Goal: Transaction & Acquisition: Obtain resource

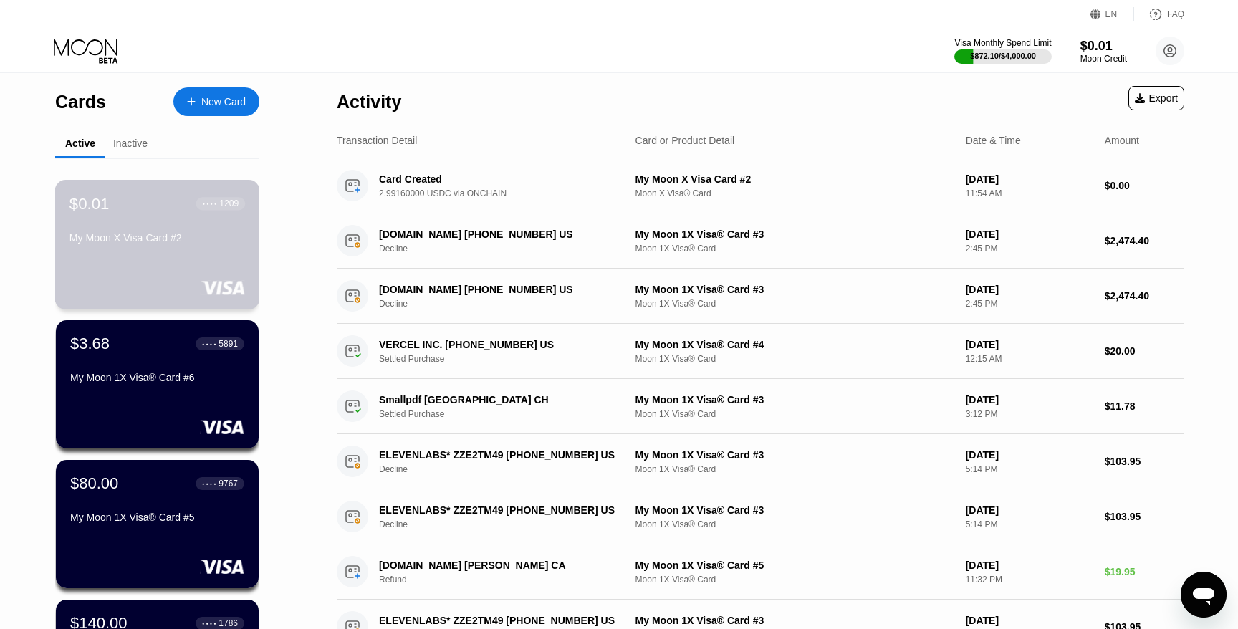
click at [130, 221] on div "$0.01 ● ● ● ● 1209 My Moon X Visa Card #2" at bounding box center [157, 221] width 176 height 55
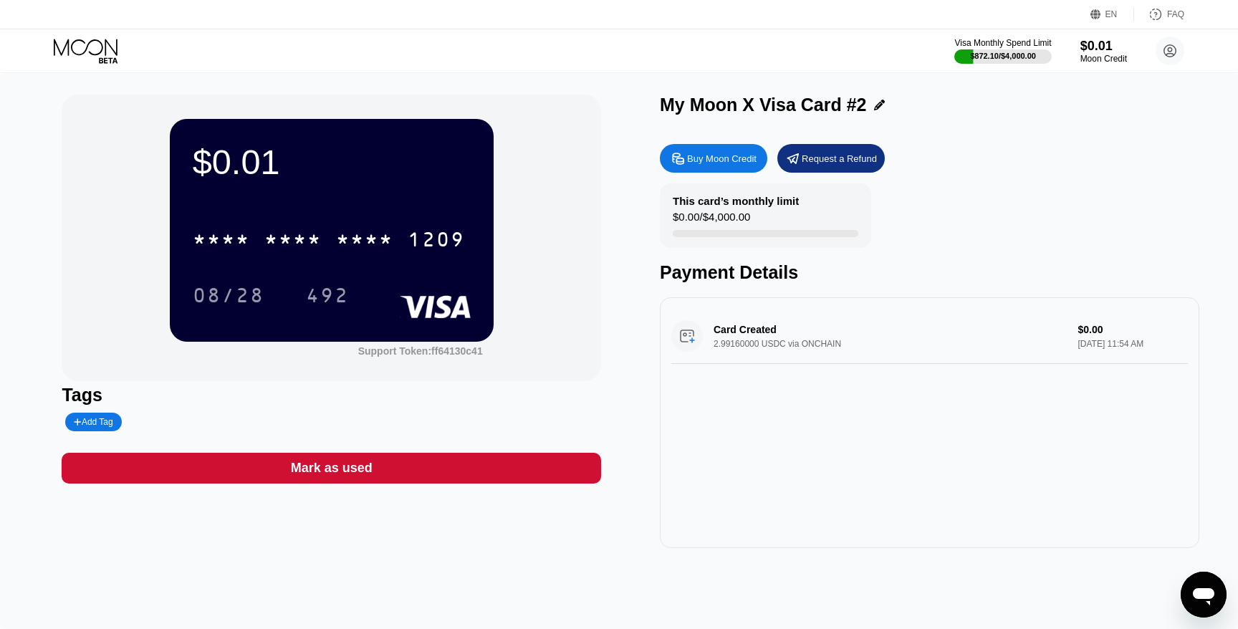
click at [704, 159] on div "Buy Moon Credit" at bounding box center [721, 159] width 69 height 12
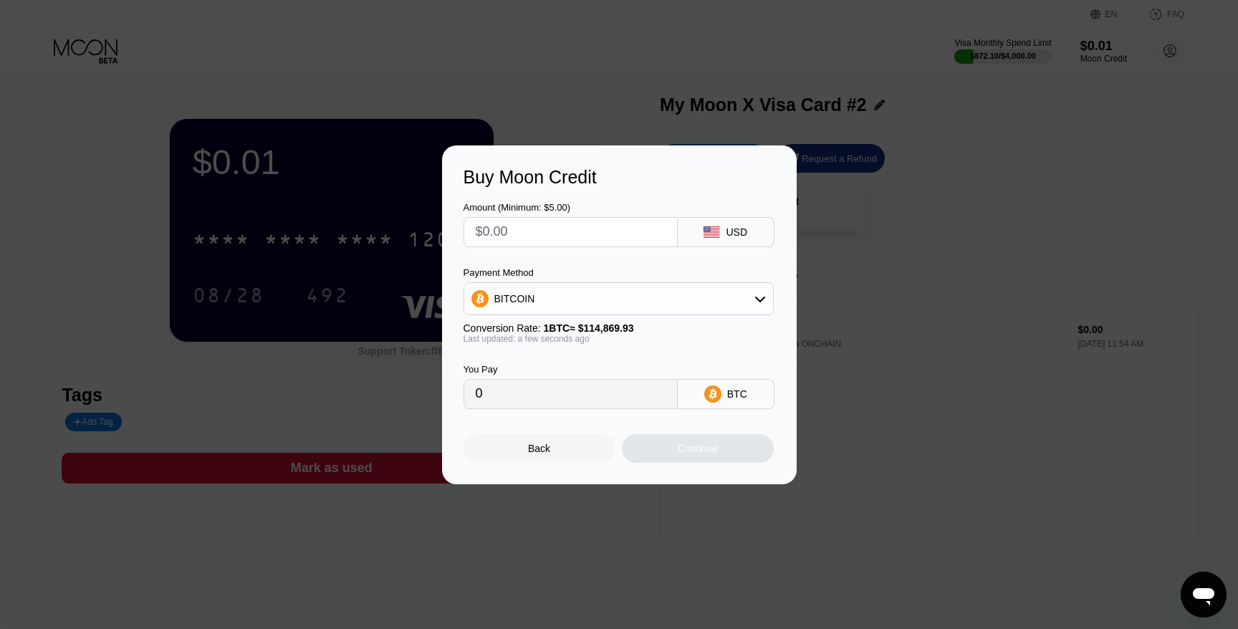
click at [619, 322] on span "1 BTC ≈ $114,869.93" at bounding box center [589, 327] width 90 height 11
click at [625, 306] on div "BITCOIN" at bounding box center [618, 298] width 309 height 29
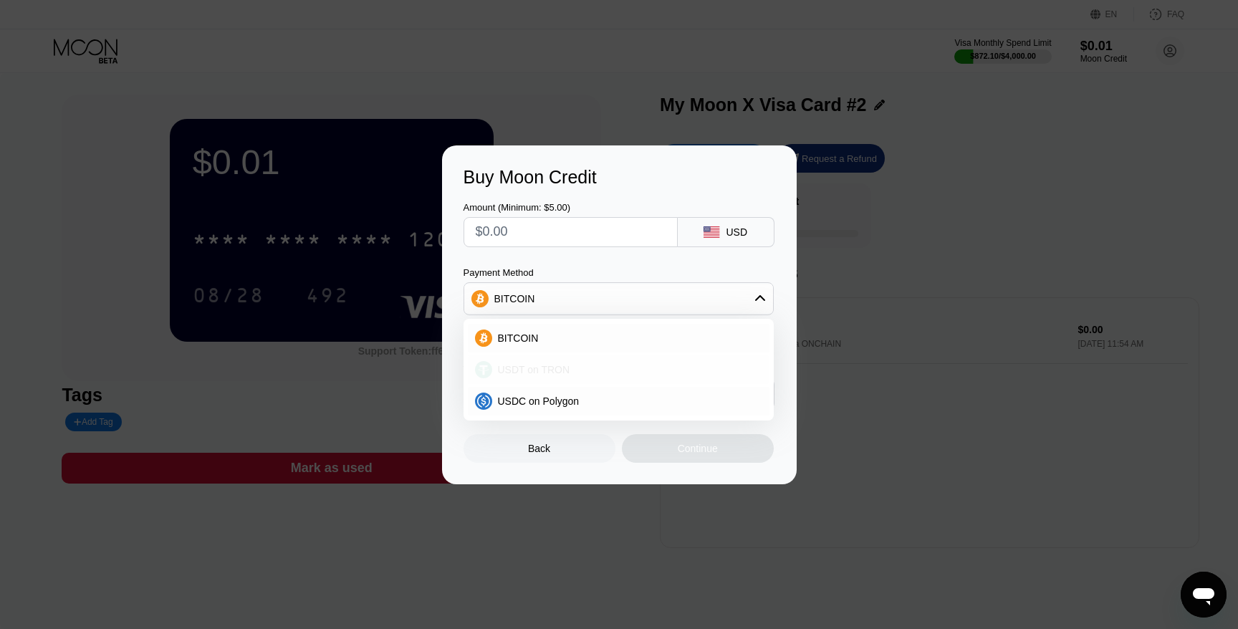
click at [615, 370] on div "USDT on TRON" at bounding box center [627, 369] width 270 height 11
type input "0.00"
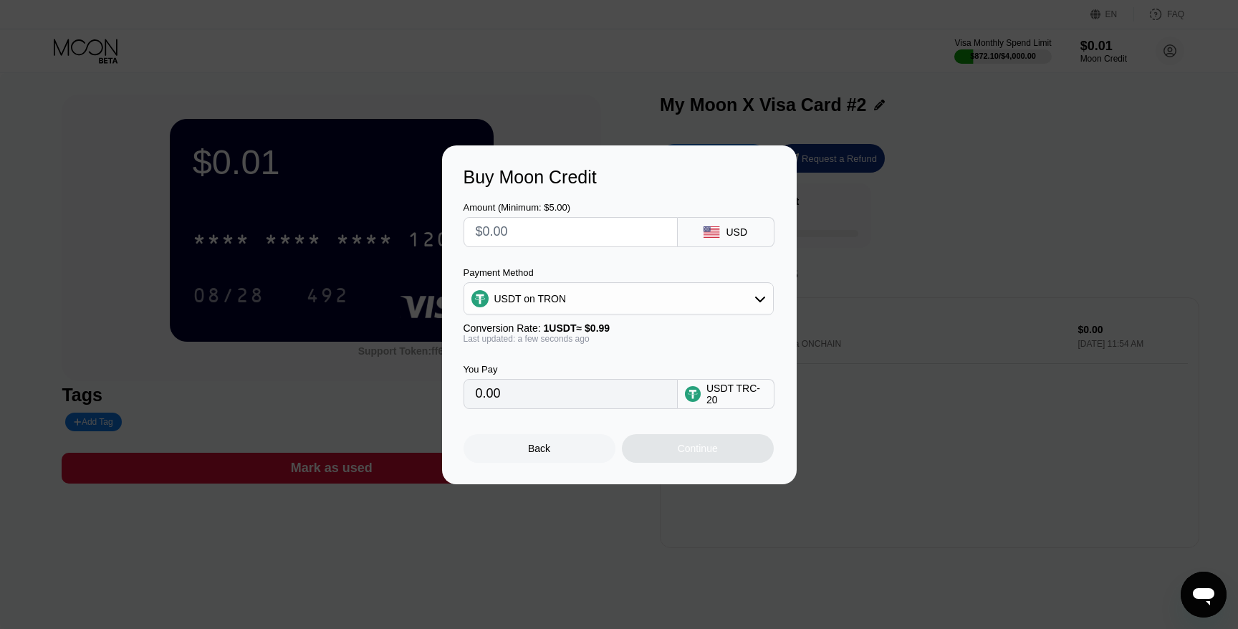
click at [603, 224] on input "text" at bounding box center [571, 232] width 190 height 29
type input "$50"
type input "50.51"
type input "$500"
type input "505.05"
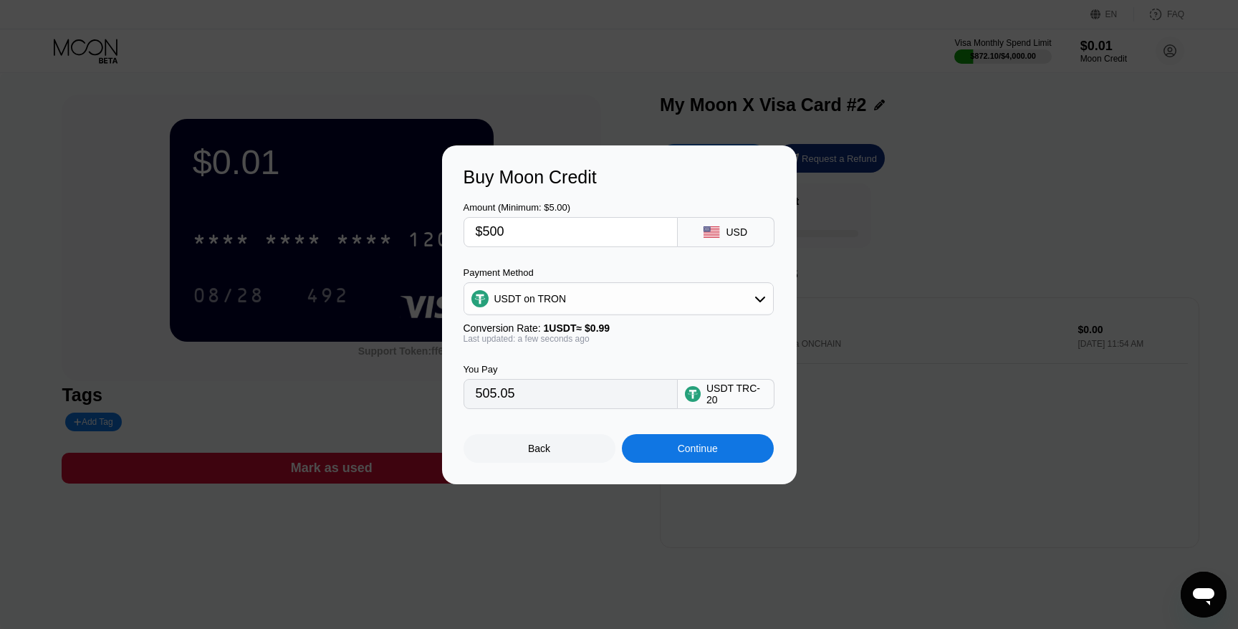
type input "$50"
type input "50.51"
type input "$5"
type input "5.05"
type input "0.00"
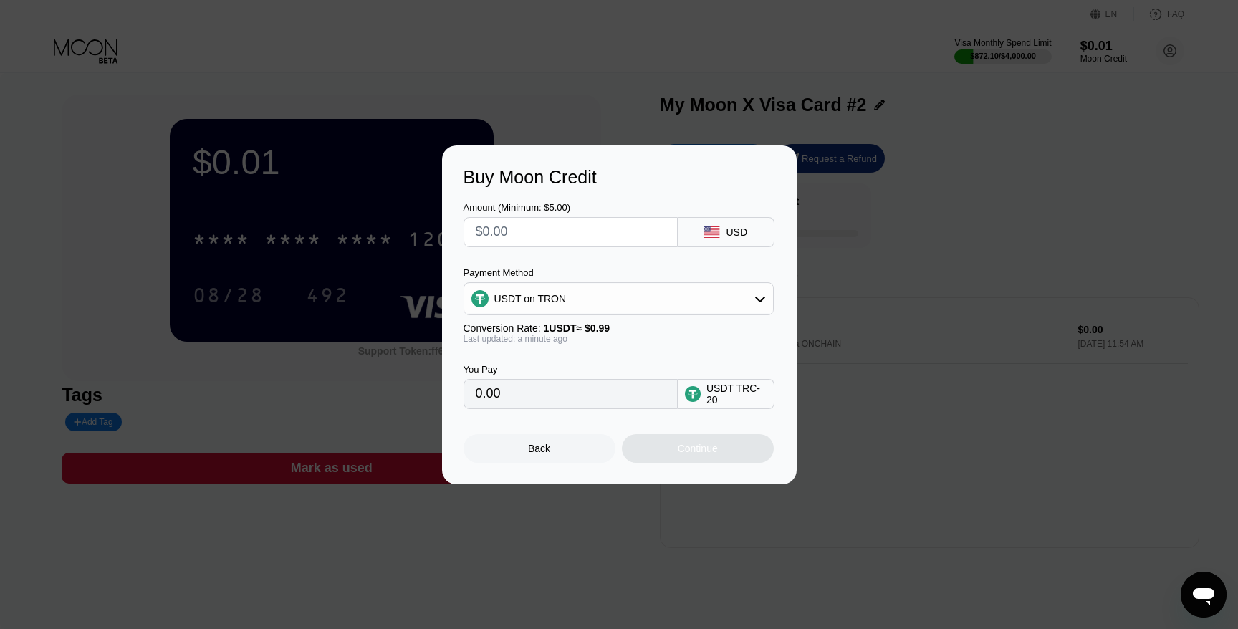
type input "$5"
type input "5.05"
type input "$50"
type input "50.51"
type input "$500"
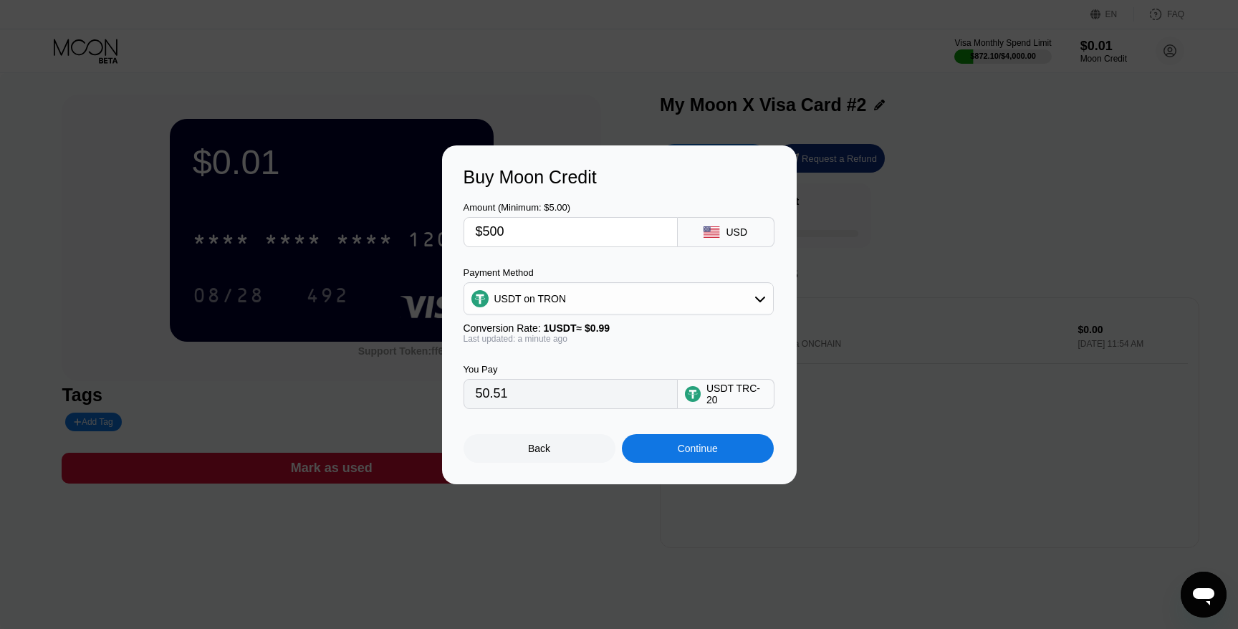
type input "505.05"
type input "$500"
click at [652, 445] on div "Continue" at bounding box center [698, 448] width 152 height 29
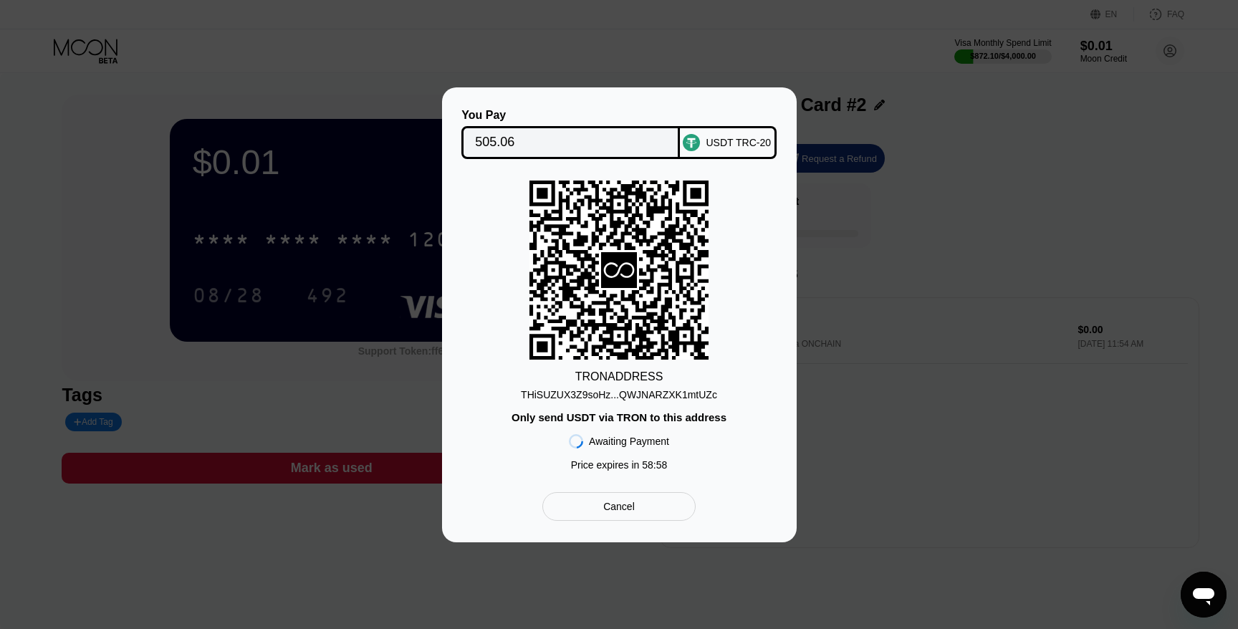
click at [659, 391] on div "THiSUZUX3Z9soHz...QWJNARZXK1mtUZc" at bounding box center [619, 394] width 196 height 11
